Goal: Find specific page/section: Find specific page/section

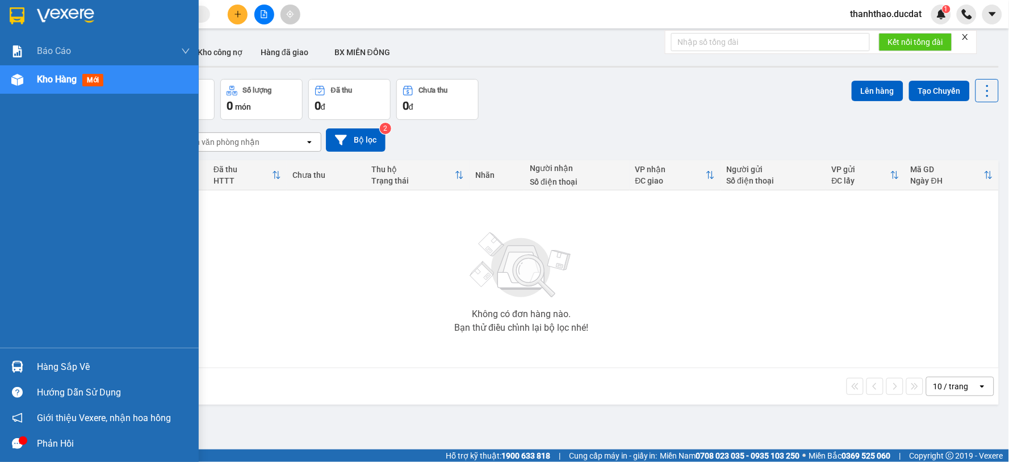
click at [59, 78] on span "Kho hàng" at bounding box center [57, 79] width 40 height 11
click at [163, 88] on div "Kho hàng mới" at bounding box center [113, 79] width 153 height 28
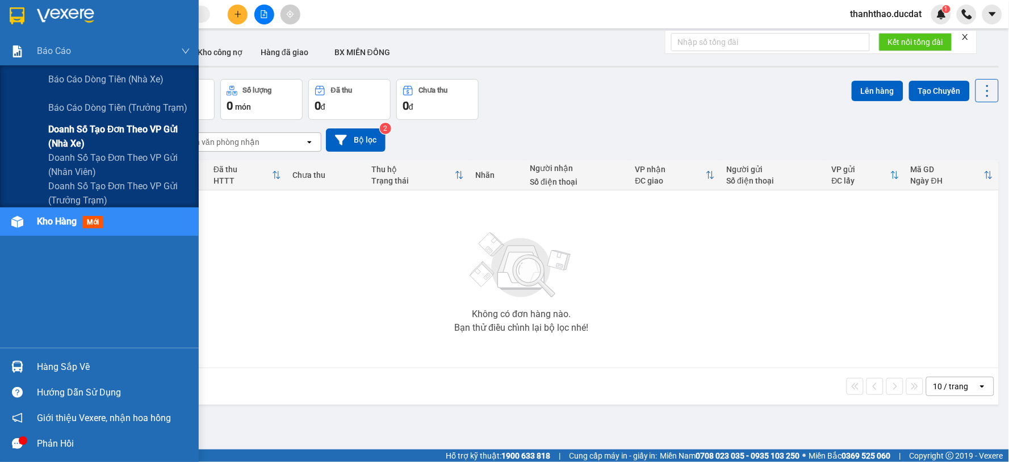
click at [118, 129] on span "Doanh số tạo đơn theo VP gửi (nhà xe)" at bounding box center [119, 136] width 142 height 28
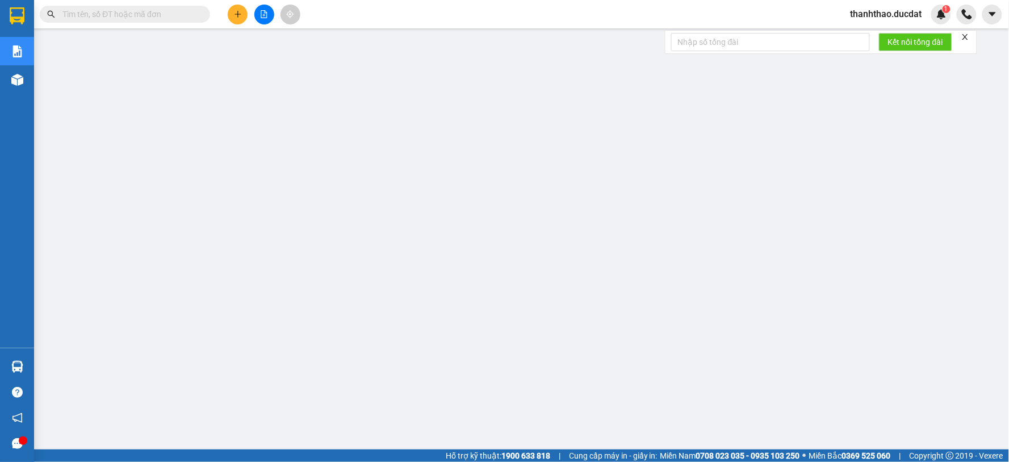
click at [120, 20] on input "text" at bounding box center [129, 14] width 134 height 12
paste input "932118447"
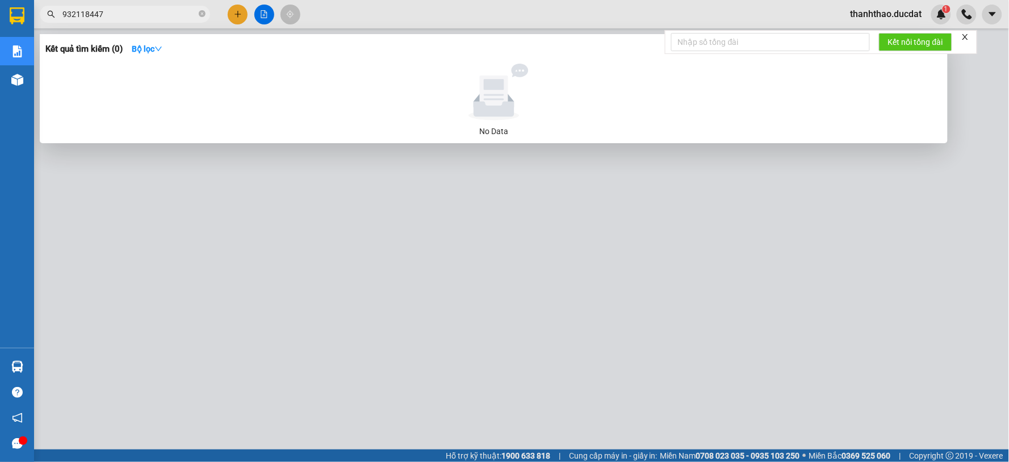
click at [62, 18] on input "932118447" at bounding box center [129, 14] width 134 height 12
type input "0932118447"
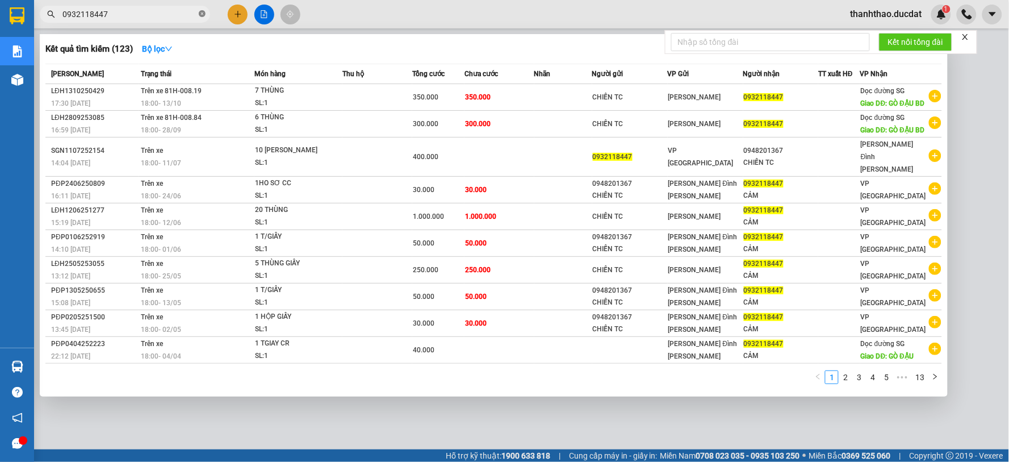
click at [203, 15] on icon "close-circle" at bounding box center [202, 13] width 7 height 7
